Goal: Task Accomplishment & Management: Use online tool/utility

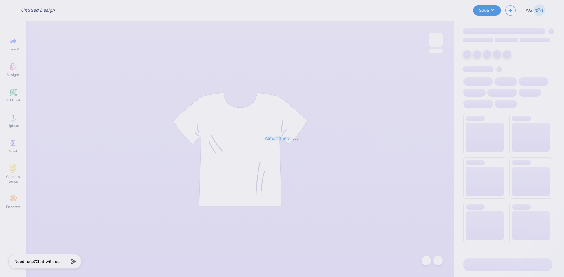
type input "Kappa Merch"
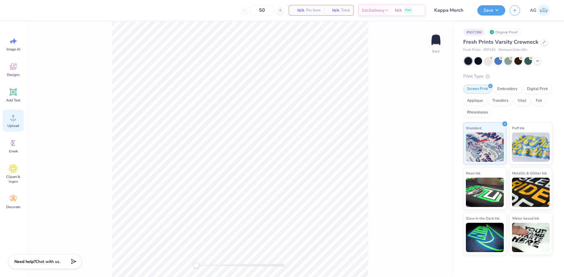
click at [10, 122] on div "Upload" at bounding box center [13, 121] width 21 height 22
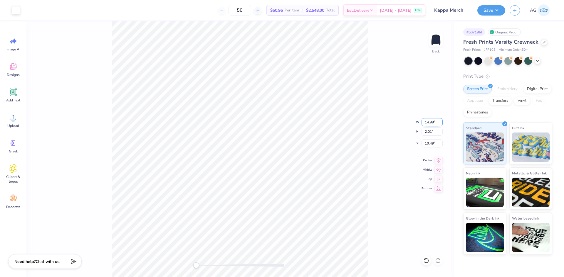
click at [438, 123] on input "14.99" at bounding box center [431, 122] width 21 height 8
type input "11.50"
type input "1.54"
click at [432, 145] on input "10.73" at bounding box center [431, 143] width 21 height 8
type input "3"
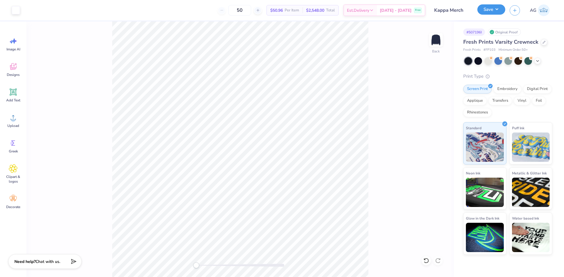
click at [493, 6] on button "Save" at bounding box center [491, 9] width 28 height 10
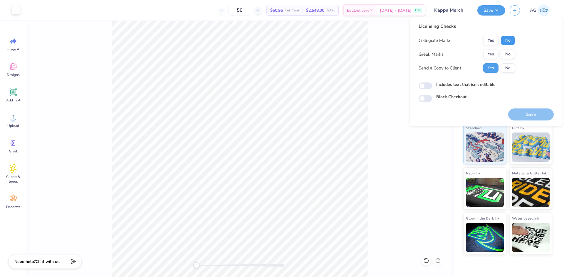
click at [510, 42] on button "No" at bounding box center [507, 40] width 14 height 9
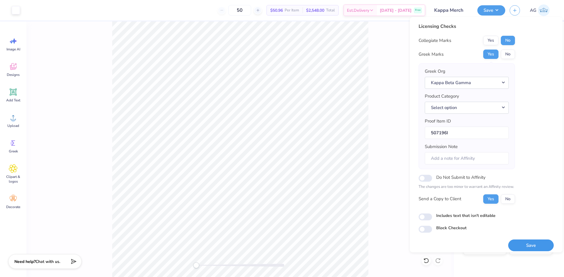
click at [523, 251] on button "Save" at bounding box center [530, 246] width 45 height 12
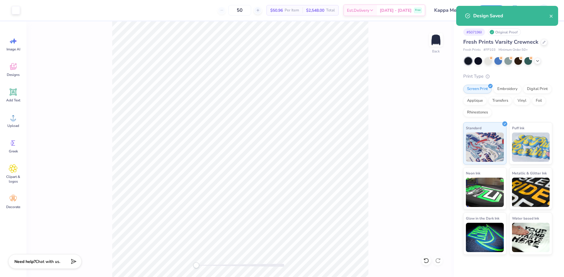
click at [386, 135] on div "Back" at bounding box center [239, 149] width 427 height 256
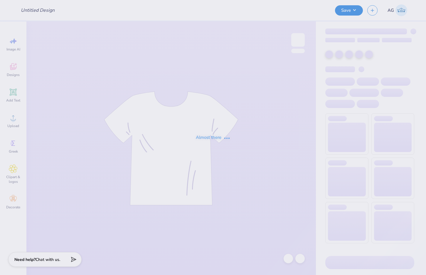
type input "Choice Holiday Gifts"
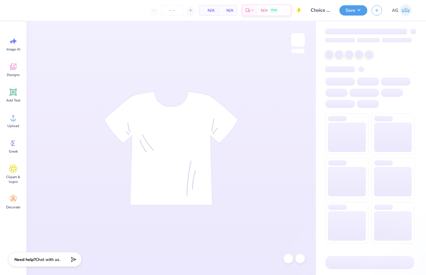
type input "25"
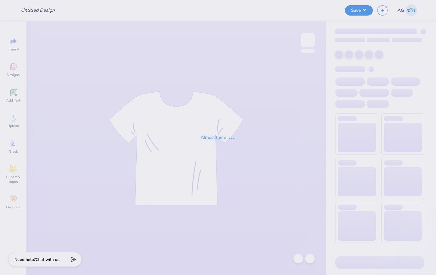
type input "parents weekend"
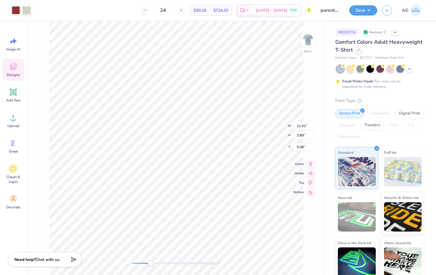
drag, startPoint x: 132, startPoint y: 265, endPoint x: 150, endPoint y: 265, distance: 18.2
click at [150, 265] on div "Accessibility label" at bounding box center [150, 263] width 6 height 6
click at [298, 257] on icon at bounding box center [298, 259] width 6 height 6
click at [311, 41] on img at bounding box center [307, 39] width 23 height 23
drag, startPoint x: 148, startPoint y: 262, endPoint x: 135, endPoint y: 262, distance: 12.9
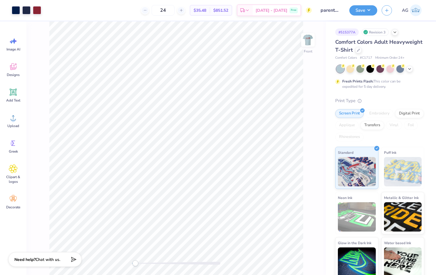
click at [135, 262] on div "Accessibility label" at bounding box center [135, 263] width 6 height 6
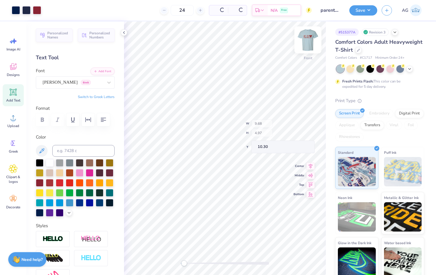
click at [305, 39] on img at bounding box center [307, 39] width 23 height 23
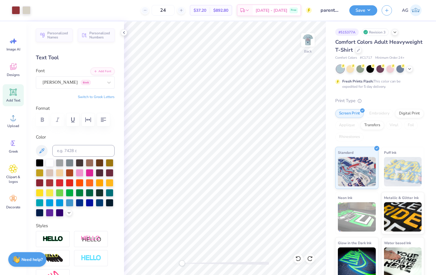
click at [180, 263] on div "Accessibility label" at bounding box center [182, 263] width 6 height 6
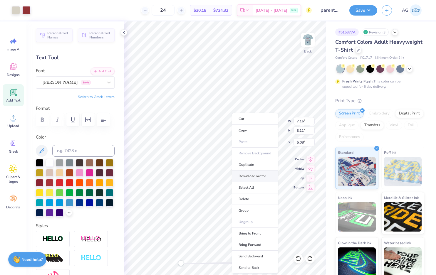
click at [248, 174] on li "Download vector" at bounding box center [255, 176] width 46 height 11
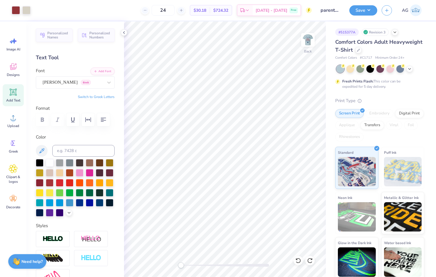
drag, startPoint x: 382, startPoint y: 13, endPoint x: 378, endPoint y: 13, distance: 4.7
click at [382, 13] on div "AG" at bounding box center [402, 10] width 43 height 12
click at [360, 7] on button "Save" at bounding box center [363, 9] width 28 height 10
click at [296, 262] on icon at bounding box center [297, 260] width 5 height 5
click at [312, 261] on icon at bounding box center [310, 261] width 6 height 6
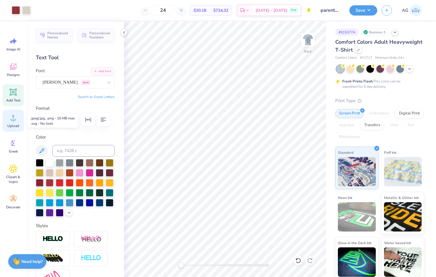
click at [7, 117] on div "Upload" at bounding box center [13, 121] width 21 height 22
click at [297, 119] on input "14.17" at bounding box center [303, 122] width 21 height 8
type input "7.16"
type input "3.25"
type input "10.88"
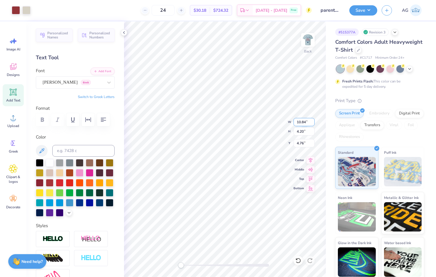
click at [302, 123] on input "10.84" at bounding box center [303, 122] width 21 height 8
type input "14.24"
type input "5.52"
click at [296, 144] on input "4.10" at bounding box center [303, 143] width 21 height 8
type input "5.50"
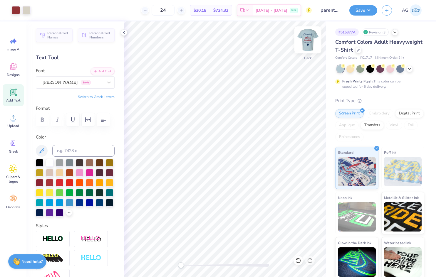
click at [313, 41] on img at bounding box center [307, 39] width 23 height 23
click at [297, 123] on input "14.24" at bounding box center [303, 122] width 21 height 8
type input "11.00"
type input "4.26"
click at [303, 144] on input "6.13" at bounding box center [303, 143] width 21 height 8
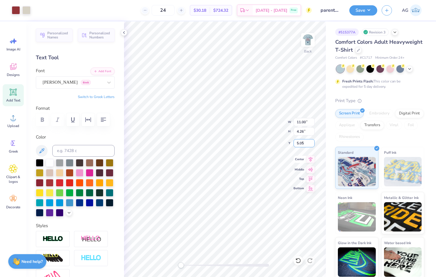
type input "5.05"
click at [359, 12] on button "Save" at bounding box center [363, 9] width 28 height 10
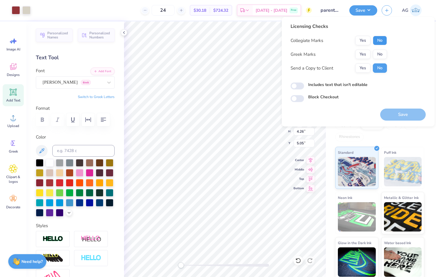
click at [385, 39] on button "No" at bounding box center [379, 40] width 14 height 9
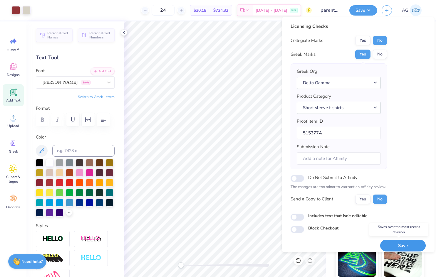
click at [395, 249] on button "Save" at bounding box center [402, 246] width 45 height 12
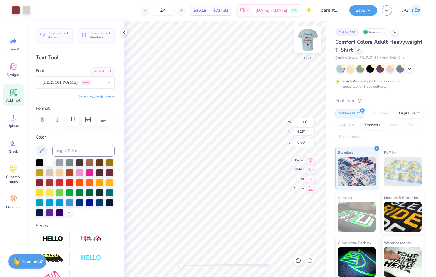
click at [311, 41] on img at bounding box center [307, 39] width 23 height 23
click at [24, 10] on div at bounding box center [26, 10] width 8 height 8
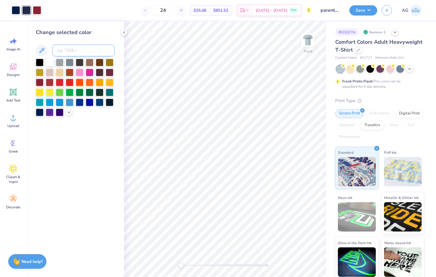
click at [70, 51] on input at bounding box center [83, 51] width 62 height 12
type input "2768"
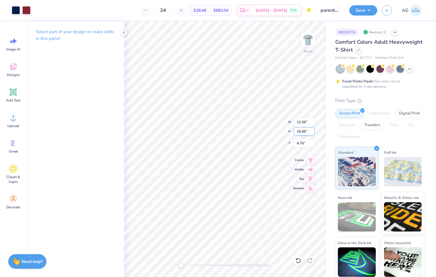
click at [305, 131] on input "16.99" at bounding box center [303, 131] width 21 height 8
type input "15"
type input "10.94"
type input "15.00"
click at [304, 145] on input "5.76" at bounding box center [303, 143] width 21 height 8
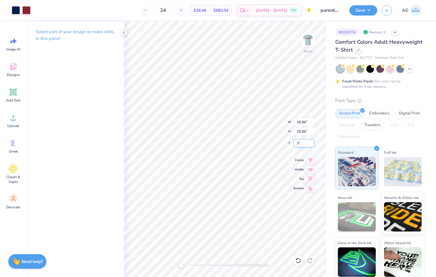
type input "3.00"
click at [313, 159] on icon at bounding box center [310, 159] width 8 height 7
click at [358, 6] on button "Save" at bounding box center [363, 9] width 28 height 10
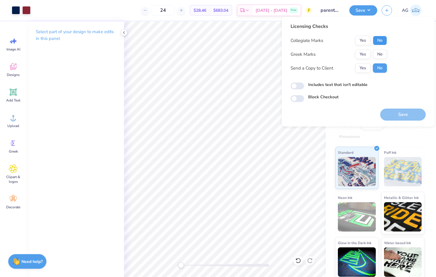
click at [378, 36] on button "No" at bounding box center [379, 40] width 14 height 9
click at [367, 56] on button "Yes" at bounding box center [362, 54] width 15 height 9
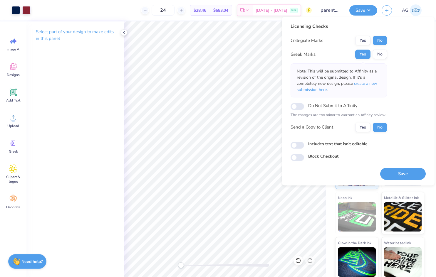
click at [397, 182] on div "Licensing Checks Collegiate Marks Yes No Greek Marks Yes No Note: This will be …" at bounding box center [357, 101] width 153 height 168
click at [399, 173] on button "Save" at bounding box center [402, 174] width 45 height 12
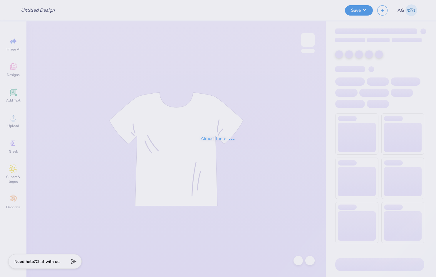
type input "parents weekend"
type input "24"
type input "Revel Run Merch 2025"
type input "G85 Phone Hat"
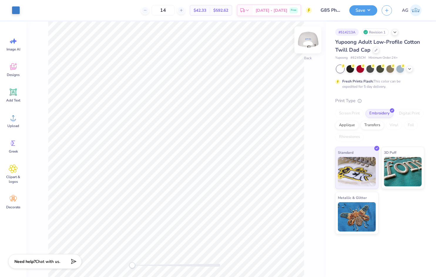
click at [312, 43] on img at bounding box center [307, 39] width 23 height 23
click at [300, 259] on div at bounding box center [297, 260] width 9 height 9
click at [314, 39] on div at bounding box center [307, 39] width 27 height 27
click at [12, 124] on span "Upload" at bounding box center [13, 126] width 12 height 5
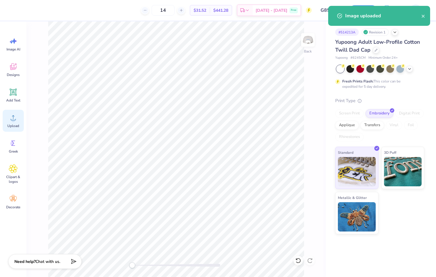
click at [14, 124] on span "Upload" at bounding box center [13, 126] width 12 height 5
click at [294, 132] on input "2.48" at bounding box center [296, 132] width 21 height 8
type input "2.5"
type input "2.33"
type input "2.50"
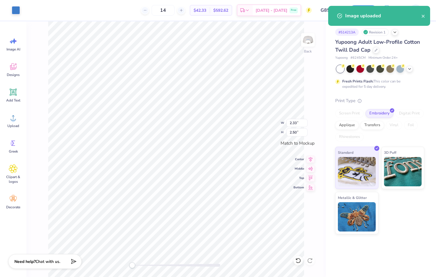
click at [25, 123] on div "Image AI Designs Add Text Upload Greek Clipart & logos Decorate" at bounding box center [13, 149] width 26 height 256
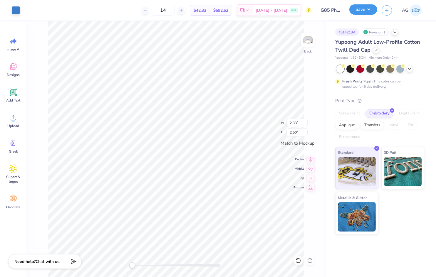
click at [354, 11] on button "Save" at bounding box center [363, 9] width 28 height 10
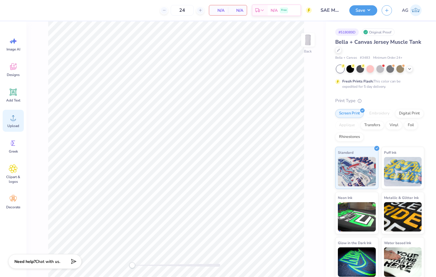
click at [11, 119] on icon at bounding box center [13, 117] width 9 height 9
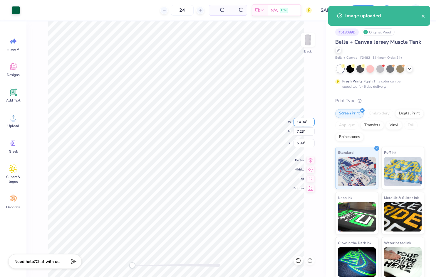
click at [298, 121] on input "14.94" at bounding box center [303, 122] width 21 height 8
type input "11.00"
type input "5.32"
click at [307, 140] on input "6.84" at bounding box center [303, 143] width 21 height 8
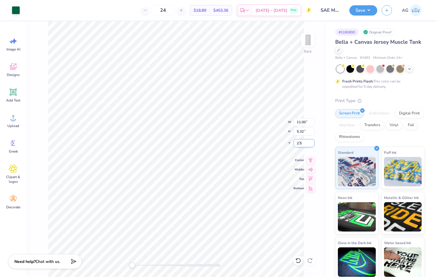
type input "2.5"
click at [311, 161] on icon at bounding box center [310, 159] width 4 height 5
click at [360, 11] on button "Save" at bounding box center [363, 9] width 28 height 10
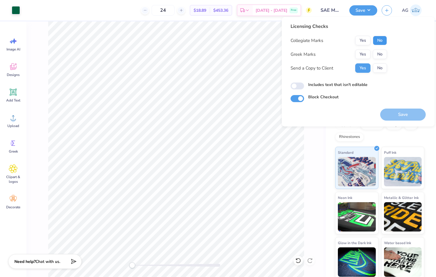
click at [380, 38] on button "No" at bounding box center [379, 40] width 14 height 9
click at [362, 50] on button "Yes" at bounding box center [362, 54] width 15 height 9
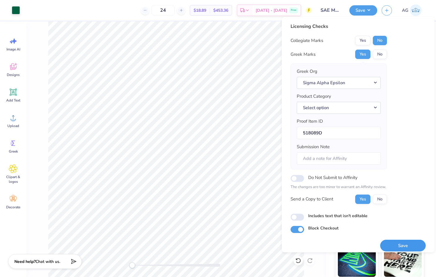
click at [412, 244] on button "Save" at bounding box center [402, 246] width 45 height 12
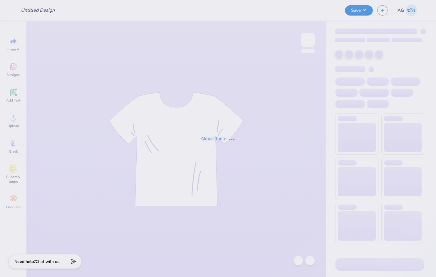
type input "[PERSON_NAME] : [GEOGRAPHIC_DATA][US_STATE]: [GEOGRAPHIC_DATA]"
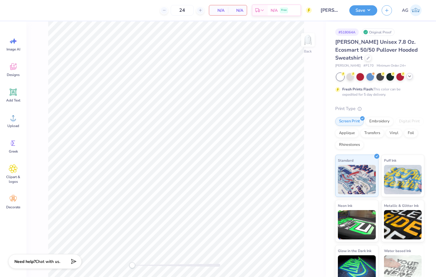
click at [408, 77] on icon at bounding box center [409, 76] width 5 height 5
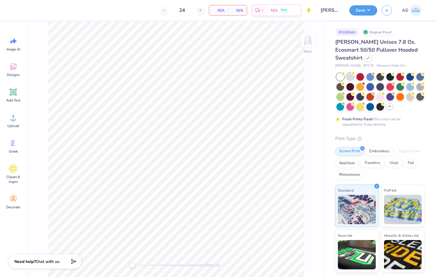
click at [350, 78] on div at bounding box center [350, 77] width 8 height 8
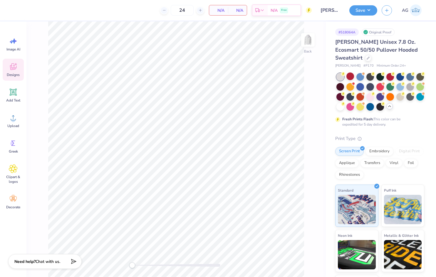
click at [13, 69] on icon at bounding box center [13, 67] width 6 height 5
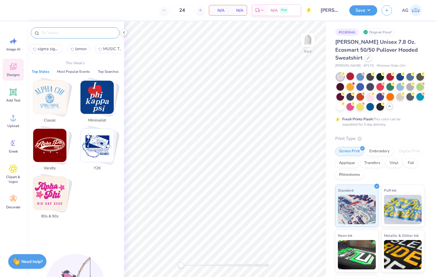
click at [60, 31] on input "text" at bounding box center [78, 33] width 75 height 6
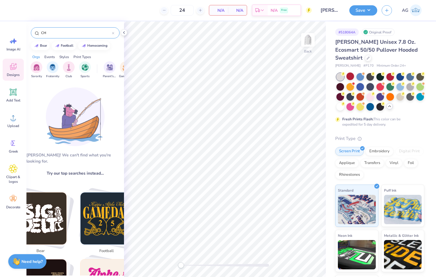
type input "C"
type input "GAL"
type input "X"
type input "CHERRIES"
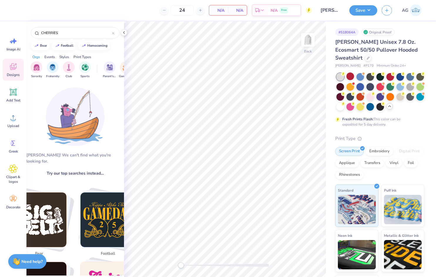
scroll to position [98, 0]
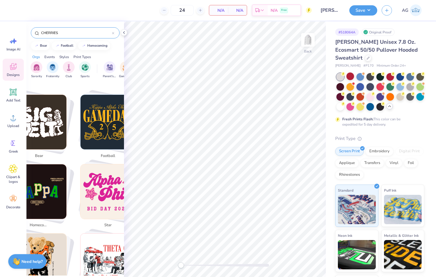
click at [70, 36] on input "CHERRIES" at bounding box center [76, 33] width 71 height 6
click at [56, 39] on div "CHERRIES" at bounding box center [74, 31] width 97 height 20
click at [61, 32] on input "CHERRIES" at bounding box center [76, 33] width 71 height 6
click at [304, 37] on img at bounding box center [307, 39] width 23 height 23
click at [11, 119] on icon at bounding box center [13, 117] width 9 height 9
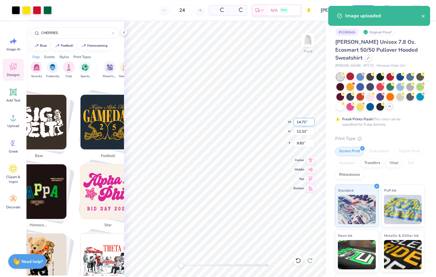
click at [307, 122] on input "14.73" at bounding box center [303, 122] width 21 height 8
type input "12.50"
type input "10.47"
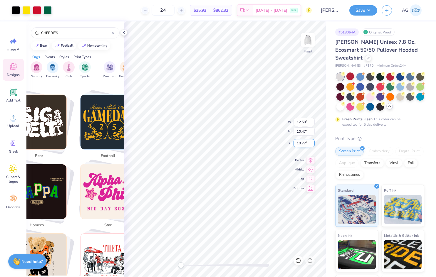
click at [307, 139] on input "10.77" at bounding box center [303, 143] width 21 height 8
type input "6"
click at [308, 158] on icon at bounding box center [310, 159] width 8 height 7
click at [123, 32] on icon at bounding box center [124, 32] width 5 height 5
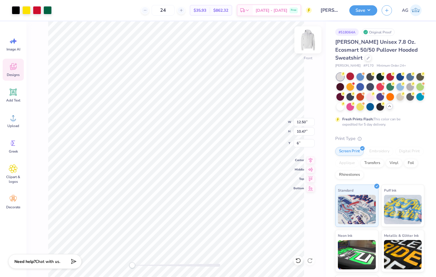
scroll to position [166, 0]
click at [311, 44] on img at bounding box center [307, 39] width 23 height 23
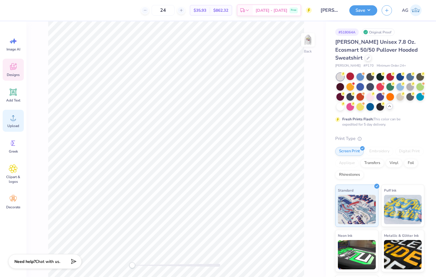
click at [16, 121] on icon at bounding box center [13, 117] width 9 height 9
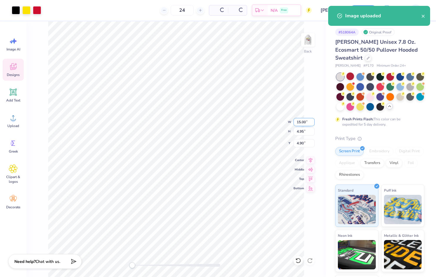
click at [301, 120] on input "15.00" at bounding box center [303, 122] width 21 height 8
type input "4.00"
type input "1.32"
type input "6.71"
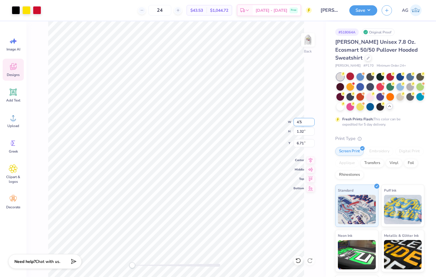
type input "4.50"
type input "1.49"
type input "6.63"
click at [303, 143] on input "6.63" at bounding box center [303, 143] width 21 height 8
type input "3"
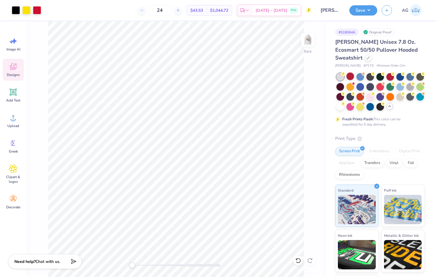
click at [181, 67] on div "Back" at bounding box center [175, 149] width 299 height 256
click at [279, 121] on div "Back W 4.50 4.50 " H 1.49 1.49 " Y 3.00 3.00 " Center Middle Top Bottom" at bounding box center [175, 149] width 299 height 256
click at [368, 10] on button "Save" at bounding box center [363, 9] width 28 height 10
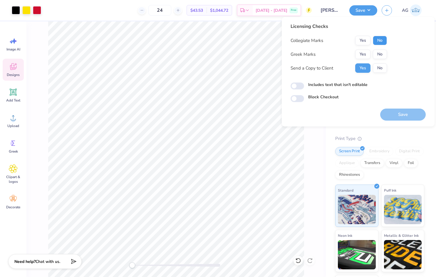
click at [385, 39] on button "No" at bounding box center [379, 40] width 14 height 9
click at [368, 50] on button "Yes" at bounding box center [362, 54] width 15 height 9
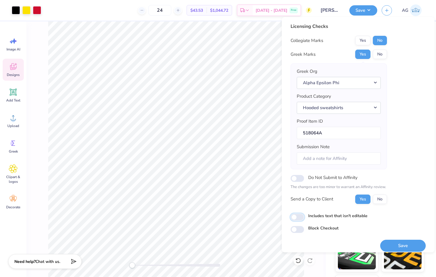
click at [299, 215] on input "Includes text that isn't editable" at bounding box center [297, 217] width 14 height 7
checkbox input "true"
click at [395, 247] on button "Save" at bounding box center [402, 246] width 45 height 12
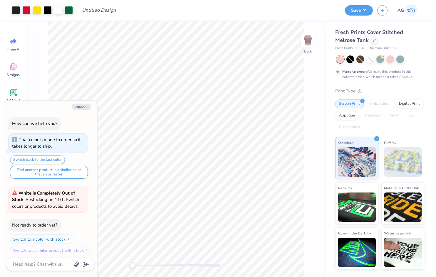
scroll to position [5, 0]
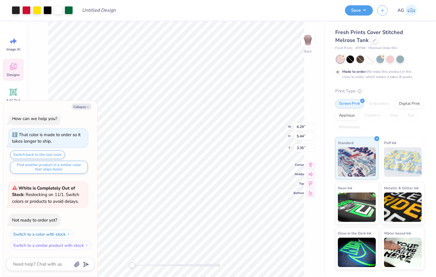
type textarea "x"
type input "7.47"
type input "6.47"
type input "3.38"
type textarea "x"
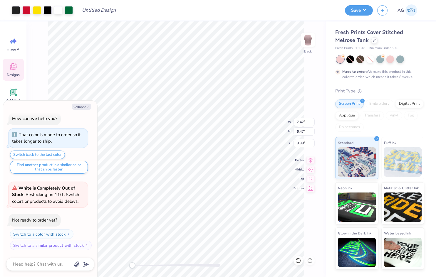
type input "8.85"
type input "7.66"
type input "3.41"
click at [74, 105] on button "Collapse" at bounding box center [82, 107] width 20 height 6
type textarea "x"
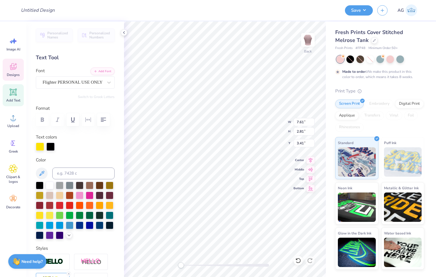
scroll to position [5, 2]
type textarea "Alpha Epsilon Phi"
click at [75, 78] on div at bounding box center [73, 82] width 60 height 8
type input "8.85"
type input "7.64"
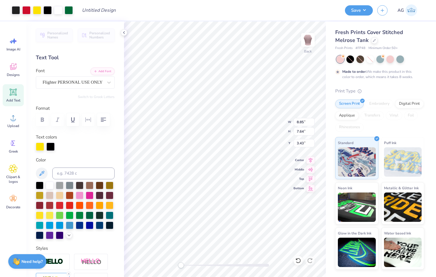
type input "3.43"
click at [299, 260] on icon at bounding box center [298, 261] width 6 height 6
click at [311, 260] on icon at bounding box center [310, 261] width 6 height 6
type input "8.50"
type input "7.64"
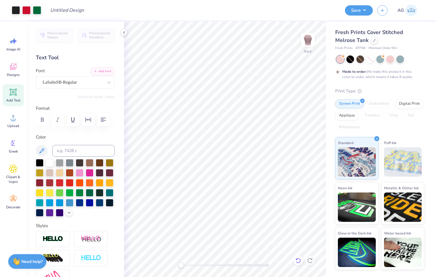
click at [296, 258] on icon at bounding box center [298, 261] width 6 height 6
click at [297, 259] on icon at bounding box center [298, 261] width 6 height 6
click at [299, 262] on icon at bounding box center [297, 260] width 5 height 5
type input "1.40"
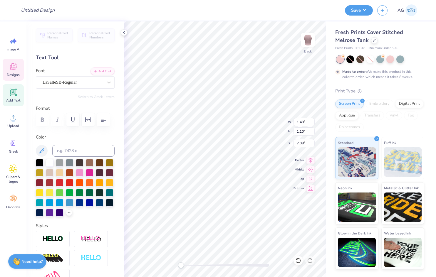
type input "1.10"
type input "7.08"
type input "1.79"
type input "1.07"
type input "6.63"
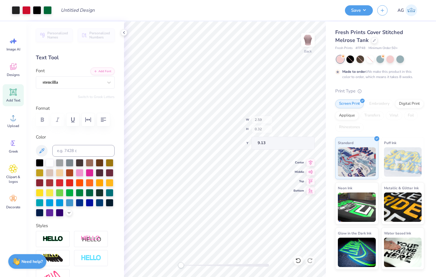
type input "2.27"
type input "10.33"
type input "1.83"
type input "0.30"
type input "9.94"
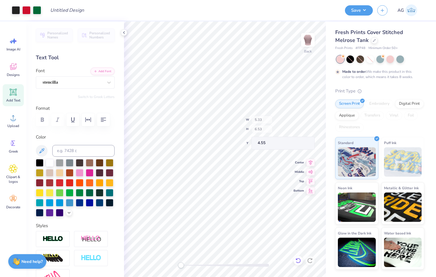
click at [294, 259] on div "Back W 5.33 H 6.53 Y 4.55 Center Middle Top Bottom" at bounding box center [225, 149] width 202 height 256
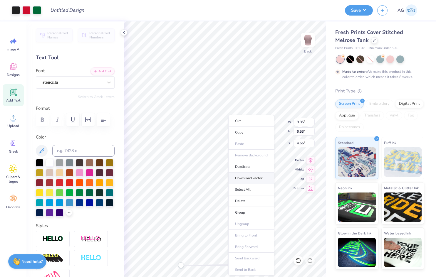
click at [248, 180] on li "Download vector" at bounding box center [251, 178] width 46 height 11
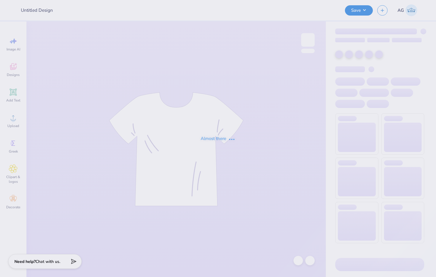
type input "Emma Oakley : Linfield College"
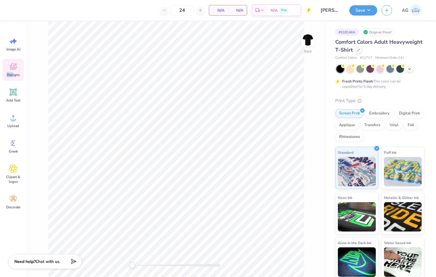
drag, startPoint x: 13, startPoint y: 69, endPoint x: 13, endPoint y: 74, distance: 5.0
click at [13, 74] on div "Designs" at bounding box center [13, 70] width 21 height 22
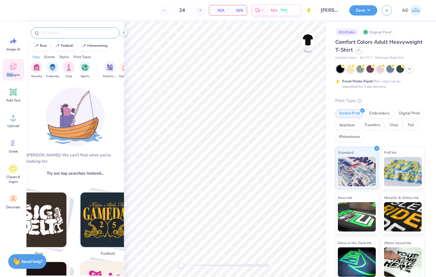
click at [55, 35] on input "text" at bounding box center [78, 33] width 75 height 6
type input "grill"
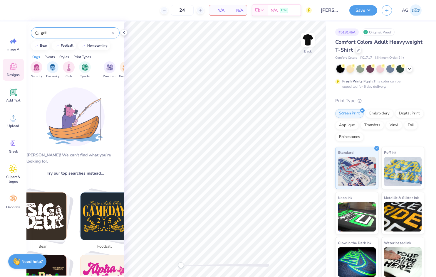
click at [78, 32] on input "grill" at bounding box center [76, 33] width 71 height 6
click at [66, 35] on input "grill" at bounding box center [76, 33] width 71 height 6
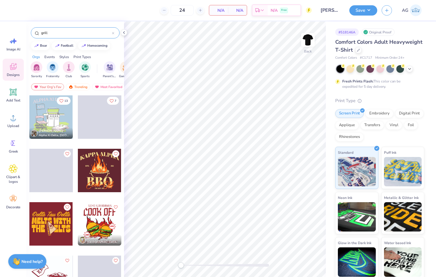
click at [55, 128] on div "Chloe Pereyra Alpha Xi Delta, Elon University" at bounding box center [50, 133] width 43 height 11
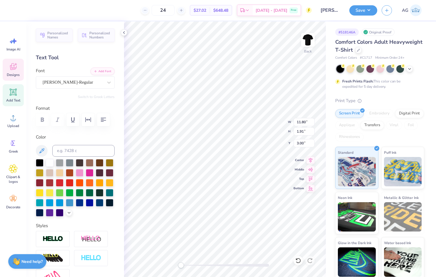
scroll to position [5, 1]
type textarea "w"
type textarea "W"
type textarea "WILDCAT EVENT BOARD"
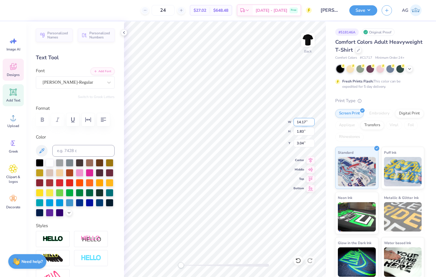
click at [304, 122] on input "14.17" at bounding box center [303, 122] width 21 height 8
type input "12.00"
type input "1.55"
type input "3.18"
click at [303, 122] on input "11.80" at bounding box center [303, 122] width 21 height 8
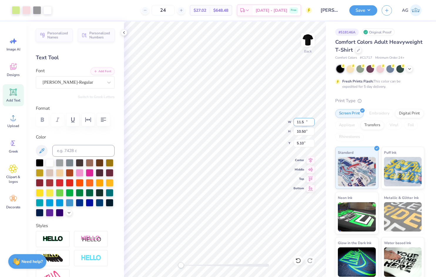
type input "11.50"
type input "10.50"
type input "4.73"
type textarea "W"
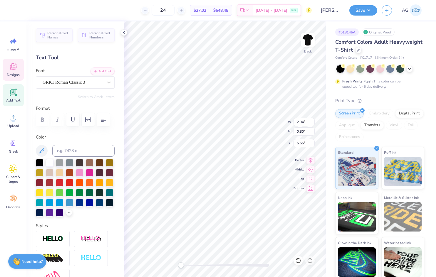
scroll to position [5, 1]
type textarea "web"
drag, startPoint x: 182, startPoint y: 264, endPoint x: 188, endPoint y: 266, distance: 5.8
click at [188, 266] on div "Accessibility label" at bounding box center [186, 265] width 6 height 6
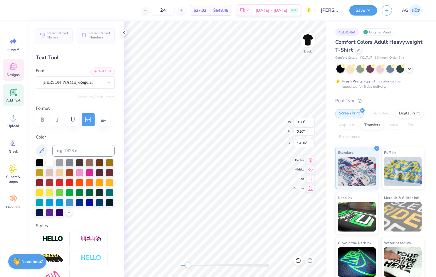
type textarea "l"
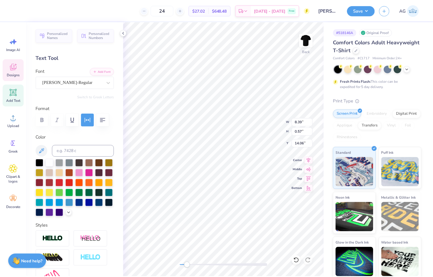
scroll to position [5, 3]
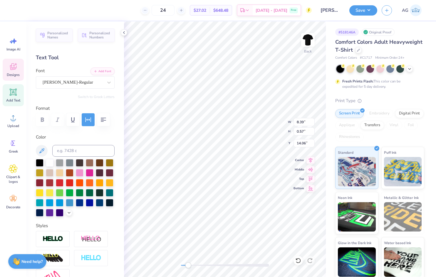
type textarea "LINFIELD UNIVERSITY"
type input "9.23"
type input "0.57"
type input "14.06"
click at [313, 162] on icon at bounding box center [310, 159] width 8 height 7
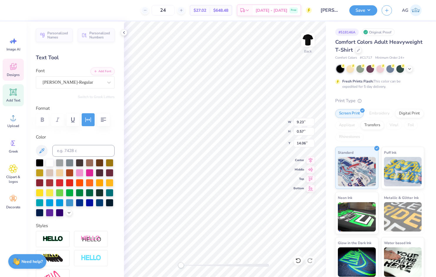
click at [177, 265] on div "Back W 9.23 9.23 " H 0.57 0.57 " Y 14.06 14.06 " Center Middle Top Bottom" at bounding box center [225, 149] width 202 height 256
click at [304, 143] on input "3.18" at bounding box center [303, 143] width 21 height 8
type input "3.00"
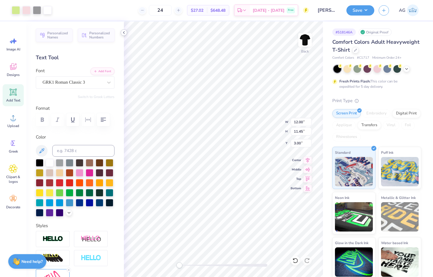
click at [124, 33] on icon at bounding box center [124, 32] width 5 height 5
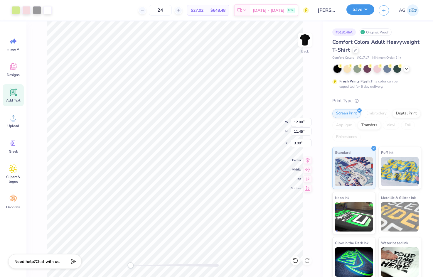
click at [367, 9] on button "Save" at bounding box center [360, 9] width 28 height 10
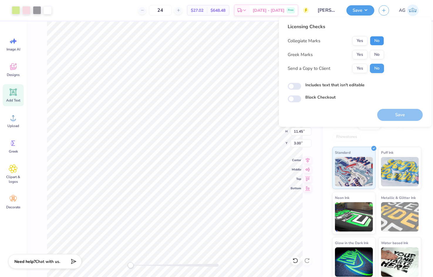
click at [380, 44] on button "No" at bounding box center [377, 40] width 14 height 9
click at [375, 59] on div "Collegiate Marks Yes No Greek Marks Yes No Send a Copy to Client Yes No" at bounding box center [336, 54] width 96 height 37
click at [377, 55] on button "No" at bounding box center [377, 54] width 14 height 9
click at [393, 116] on button "Save" at bounding box center [399, 115] width 45 height 12
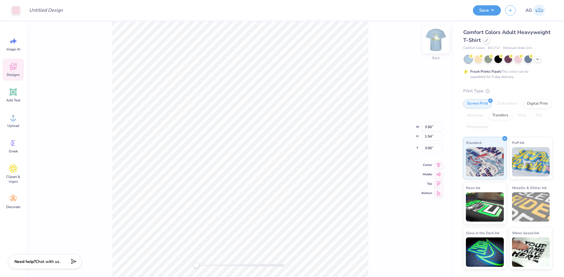
click at [431, 39] on img at bounding box center [435, 39] width 23 height 23
click at [426, 262] on icon at bounding box center [426, 261] width 6 height 6
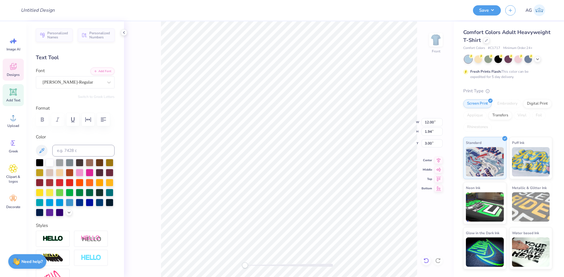
type input "2.07"
type input "0.82"
type input "5.60"
click at [433, 209] on div "Front W 2.07 2.07 " H 0.82 0.82 " Y 5.60 5.60 " Center Middle Top Bottom" at bounding box center [289, 149] width 330 height 256
type input "12.00"
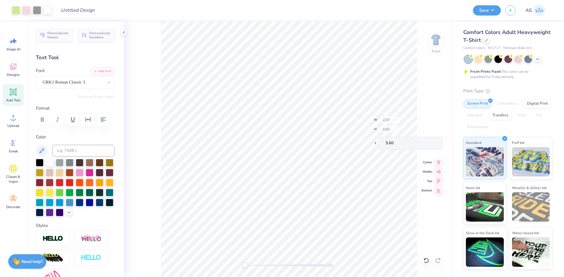
type input "12.95"
type input "3.00"
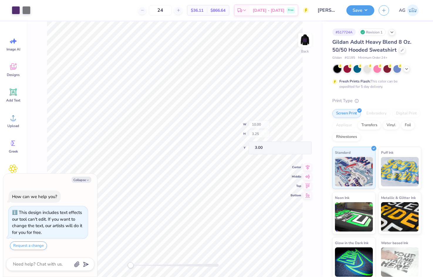
type textarea "x"
click at [296, 126] on input "10.00" at bounding box center [301, 127] width 21 height 8
type input "4"
type textarea "x"
type input "4.00"
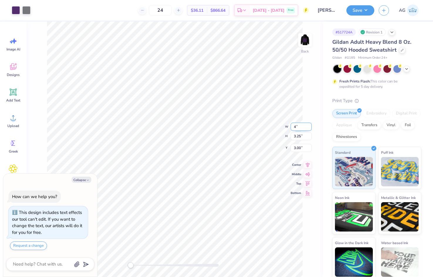
type input "1.30"
type input "3.97"
type textarea "x"
click at [297, 143] on input "3.97" at bounding box center [301, 143] width 21 height 8
type input "3"
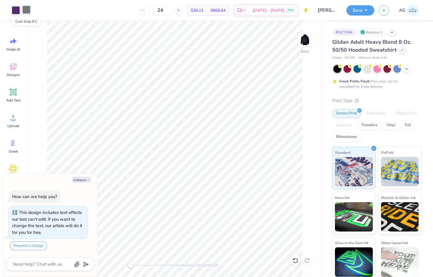
click at [28, 10] on div at bounding box center [26, 10] width 8 height 8
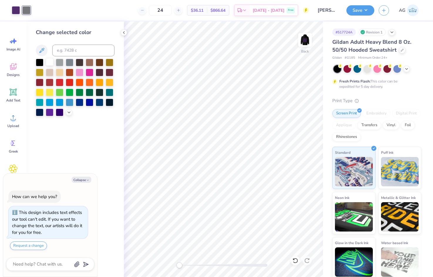
click at [48, 62] on div at bounding box center [50, 62] width 8 height 8
click at [304, 39] on img at bounding box center [304, 39] width 23 height 23
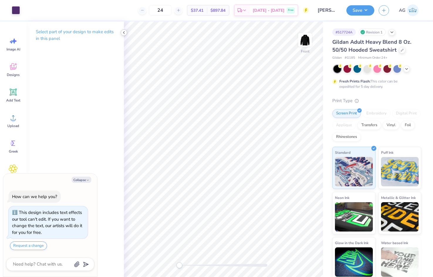
click at [125, 32] on icon at bounding box center [124, 32] width 5 height 5
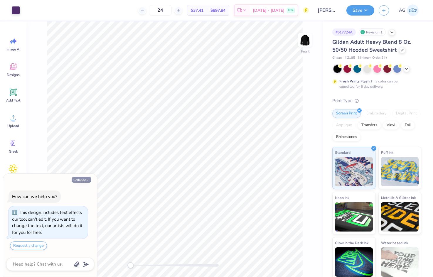
click at [86, 181] on icon "button" at bounding box center [88, 180] width 4 height 4
type textarea "x"
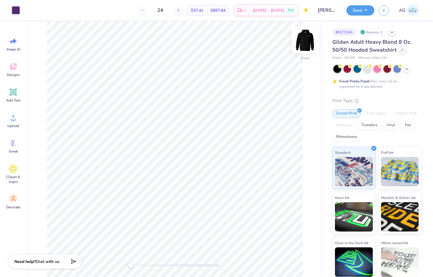
click at [310, 38] on img at bounding box center [304, 39] width 23 height 23
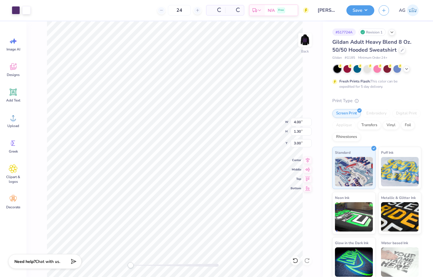
click at [312, 35] on div "Back W 4.00 4.00 " H 1.30 1.30 " Y 3.00 3.00 " Center Middle Top Bottom" at bounding box center [174, 149] width 296 height 256
click at [306, 38] on img at bounding box center [304, 39] width 23 height 23
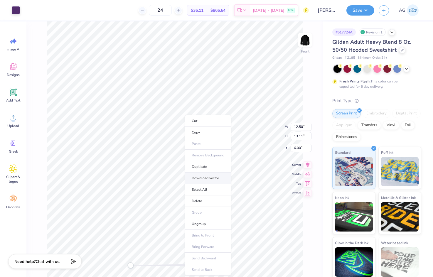
click at [203, 179] on li "Download vector" at bounding box center [208, 178] width 46 height 11
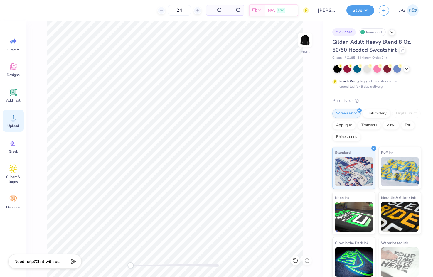
click at [21, 125] on div "Upload" at bounding box center [13, 121] width 21 height 22
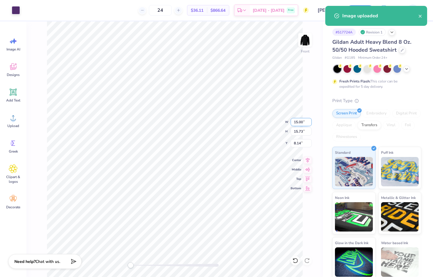
click at [304, 119] on input "15.00" at bounding box center [301, 122] width 21 height 8
type input "12.50"
type input "13.11"
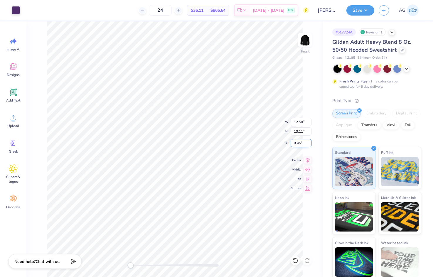
click at [302, 144] on input "9.45" at bounding box center [301, 143] width 21 height 8
type input "6"
click at [306, 162] on icon at bounding box center [308, 159] width 8 height 7
click at [358, 17] on div "Save AG" at bounding box center [389, 10] width 87 height 21
click at [362, 14] on button "Save" at bounding box center [360, 9] width 28 height 10
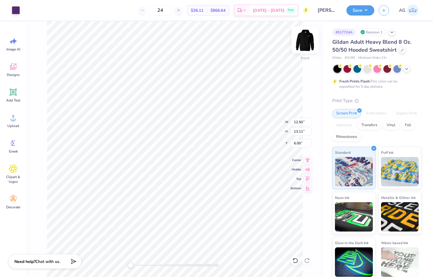
click at [307, 37] on img at bounding box center [304, 39] width 23 height 23
drag, startPoint x: 243, startPoint y: 236, endPoint x: 89, endPoint y: 95, distance: 208.4
click at [89, 95] on div "Almost there" at bounding box center [229, 149] width 407 height 256
click at [313, 47] on div "Back W 4.00 4.00 " H 1.30 1.30 " Y 3.00 3.00 " Center Middle Top Bottom" at bounding box center [174, 149] width 296 height 256
click at [303, 40] on img at bounding box center [304, 39] width 23 height 23
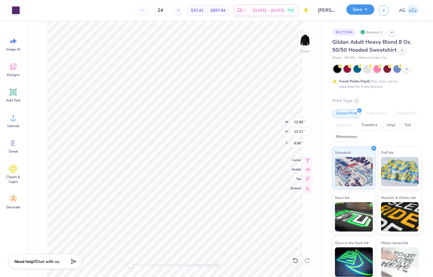
click at [362, 9] on button "Save" at bounding box center [360, 9] width 28 height 10
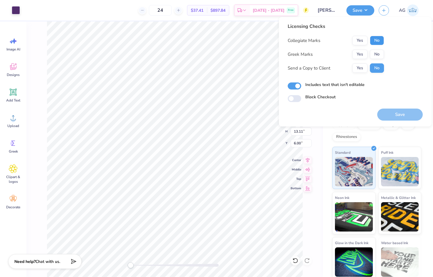
click at [381, 42] on button "No" at bounding box center [377, 40] width 14 height 9
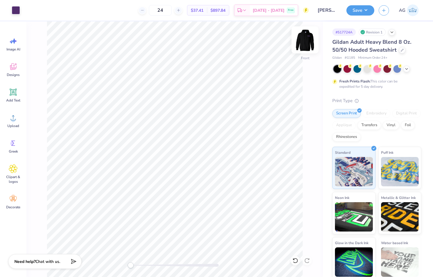
click at [308, 42] on img at bounding box center [304, 39] width 23 height 23
click at [371, 13] on button "Save" at bounding box center [360, 9] width 28 height 10
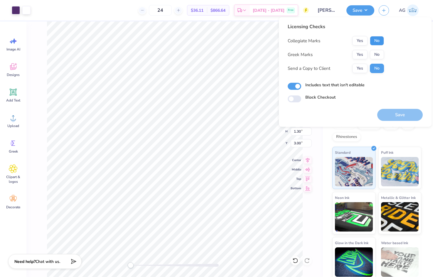
click at [378, 42] on button "No" at bounding box center [377, 40] width 14 height 9
click at [374, 53] on button "No" at bounding box center [377, 54] width 14 height 9
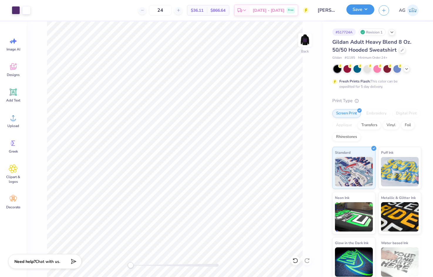
click at [360, 12] on button "Save" at bounding box center [360, 9] width 28 height 10
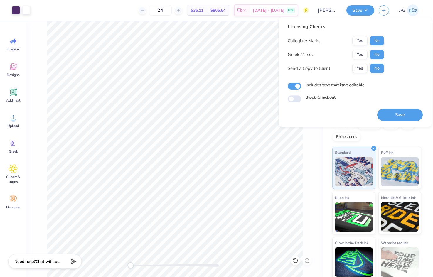
click at [386, 122] on div "Licensing Checks Collegiate Marks Yes No Greek Marks Yes No Send a Copy to Clie…" at bounding box center [355, 71] width 153 height 109
click at [392, 114] on button "Save" at bounding box center [399, 115] width 45 height 12
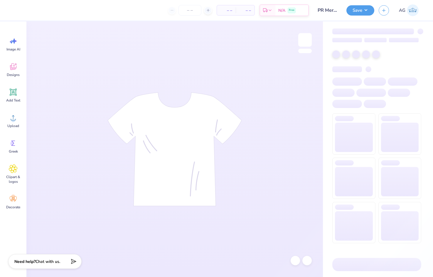
type input "22"
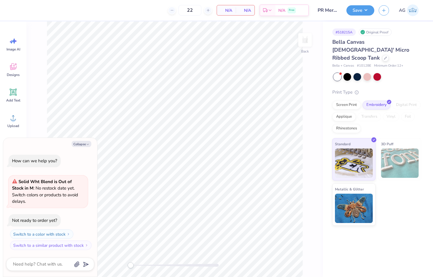
type textarea "x"
